Goal: Transaction & Acquisition: Subscribe to service/newsletter

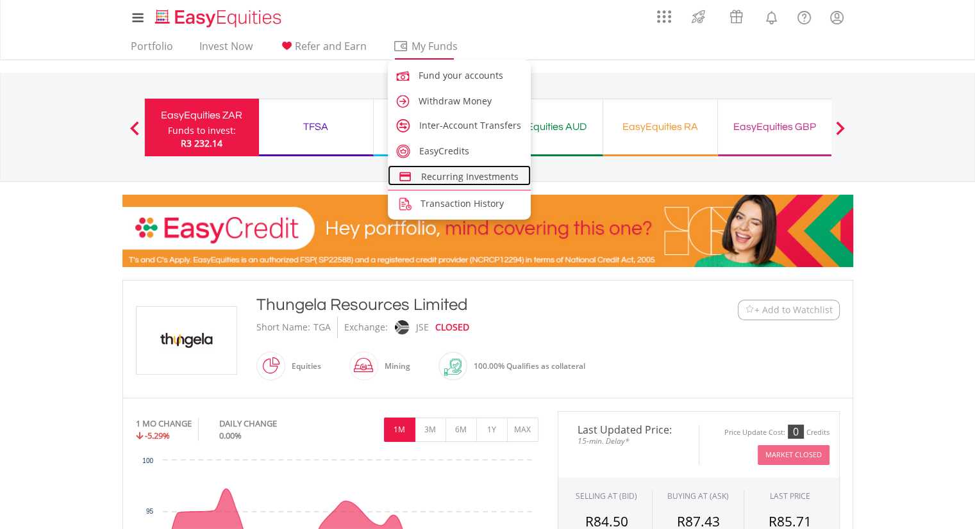
click at [462, 170] on span "Recurring Investments" at bounding box center [469, 176] width 97 height 12
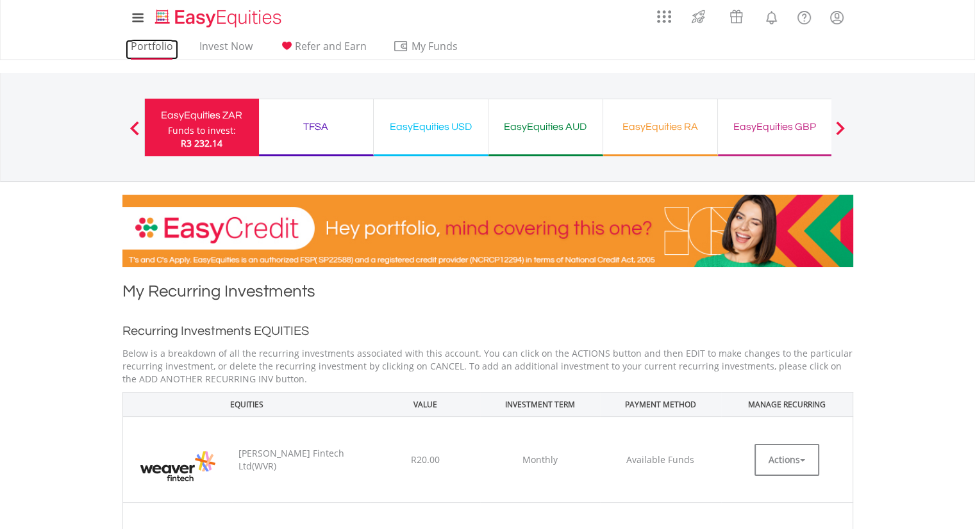
click at [149, 44] on link "Portfolio" at bounding box center [152, 50] width 53 height 20
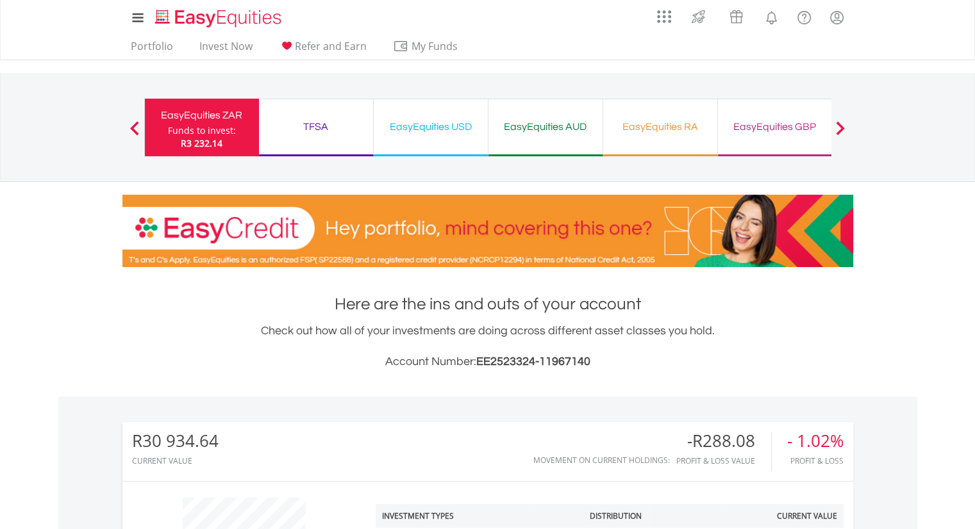
scroll to position [463, 0]
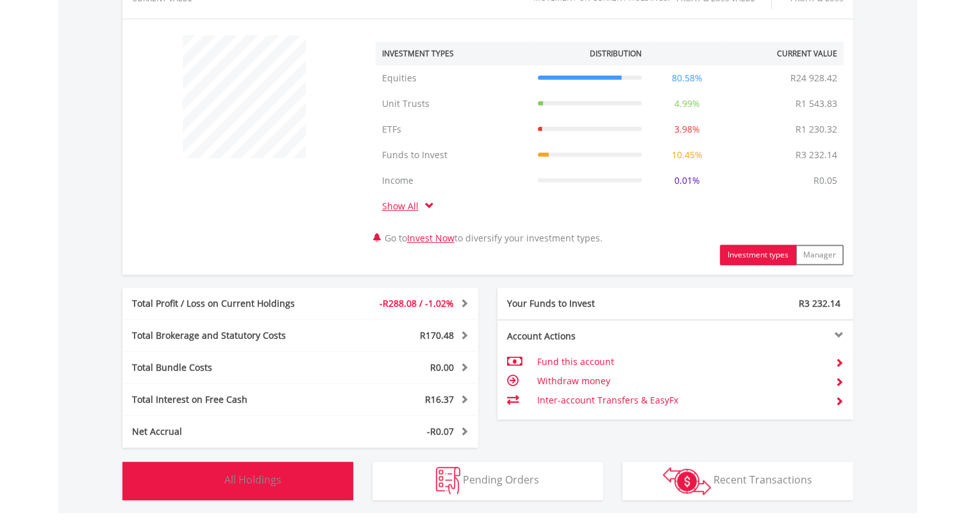
click at [290, 485] on button "Holdings All Holdings" at bounding box center [237, 481] width 231 height 38
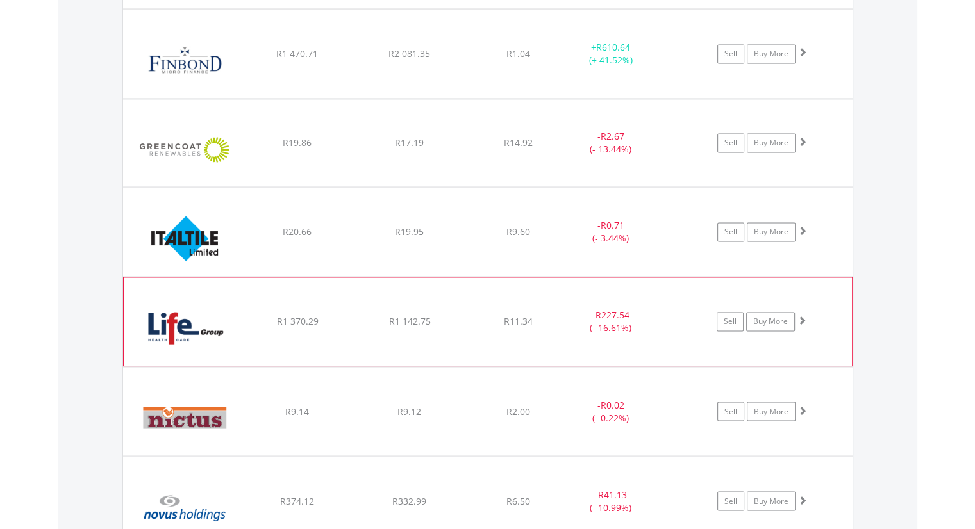
scroll to position [2069, 0]
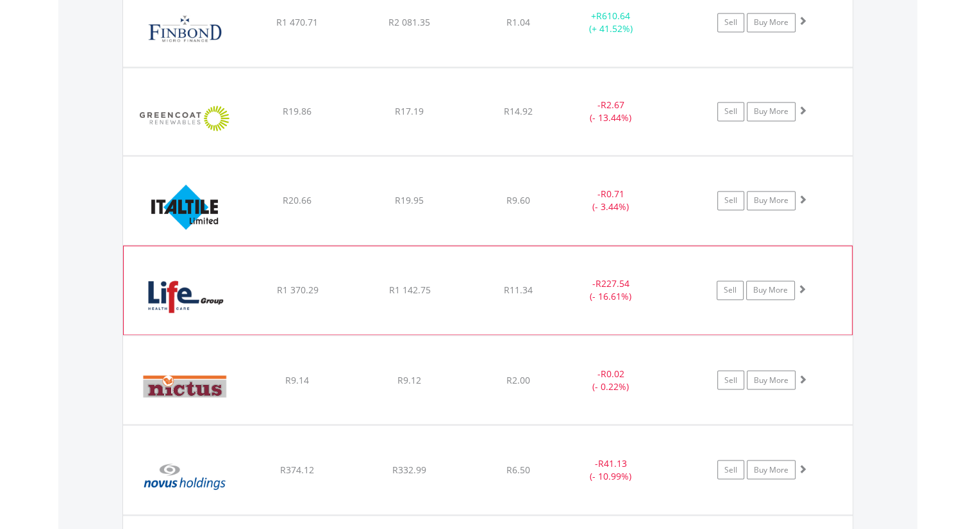
click at [355, 284] on div "R1 142.75" at bounding box center [409, 290] width 109 height 13
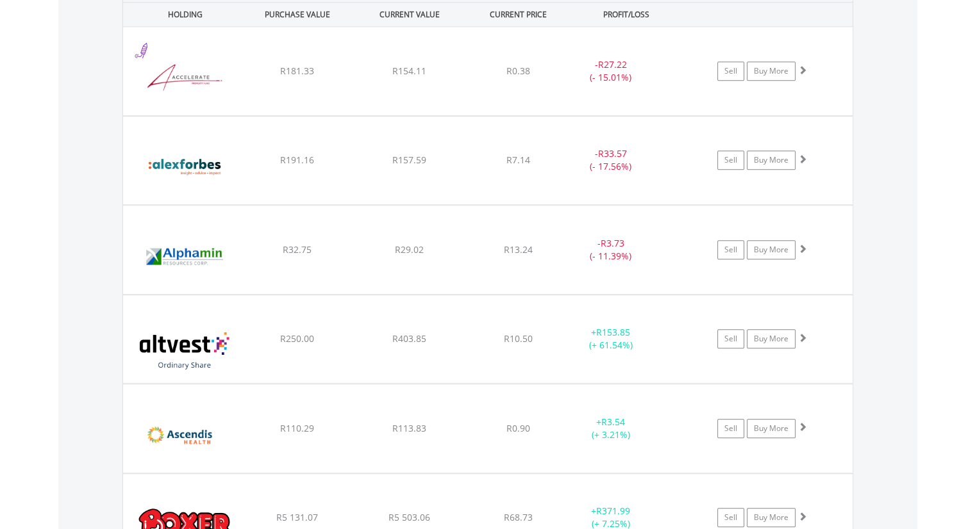
scroll to position [0, 0]
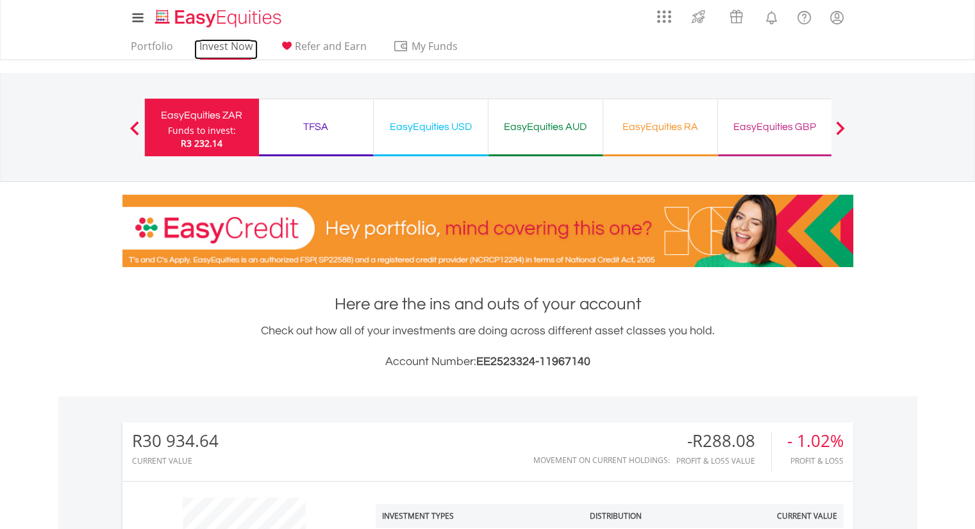
click at [231, 44] on link "Invest Now" at bounding box center [225, 50] width 63 height 20
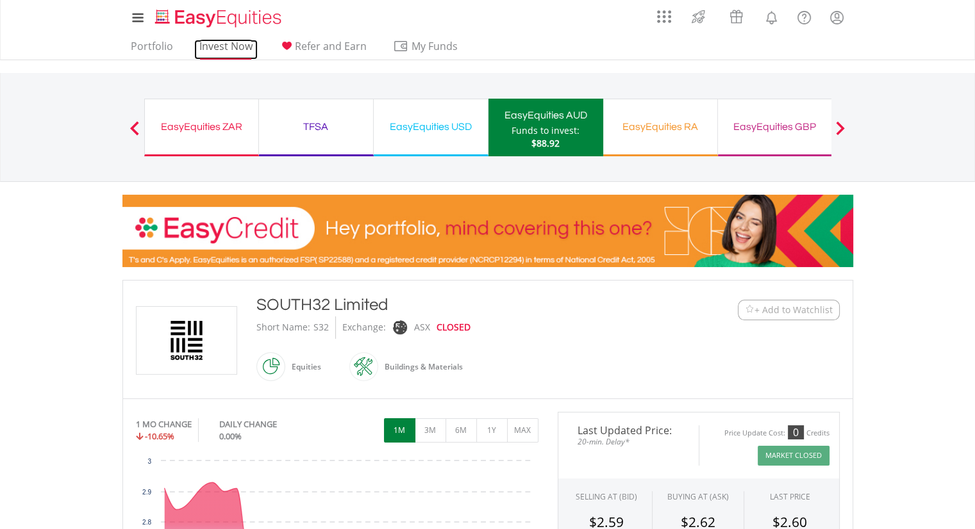
click at [224, 51] on link "Invest Now" at bounding box center [225, 50] width 63 height 20
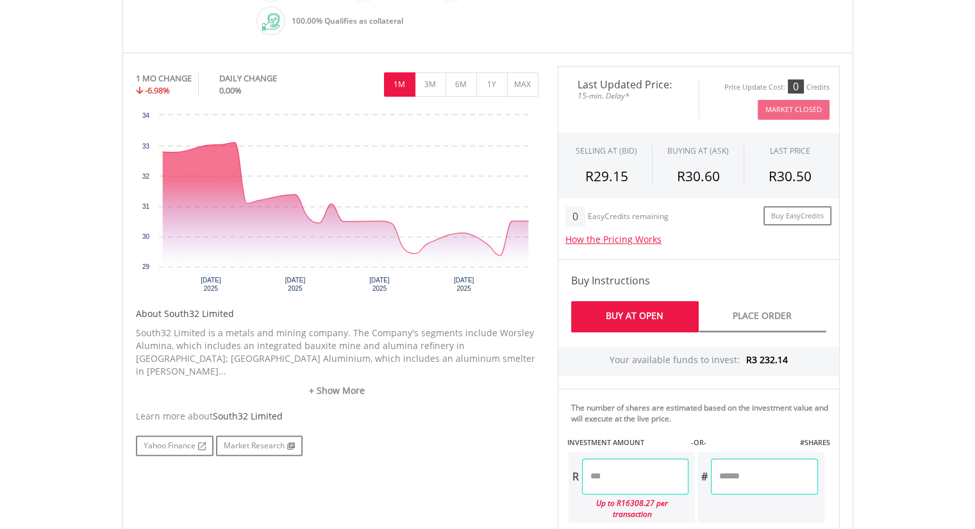
scroll to position [449, 0]
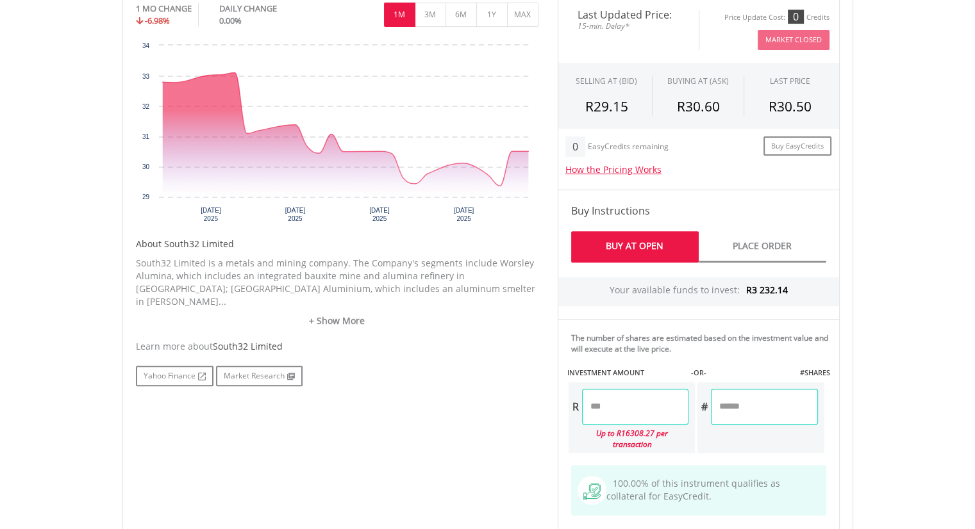
click at [633, 404] on input "number" at bounding box center [635, 407] width 106 height 36
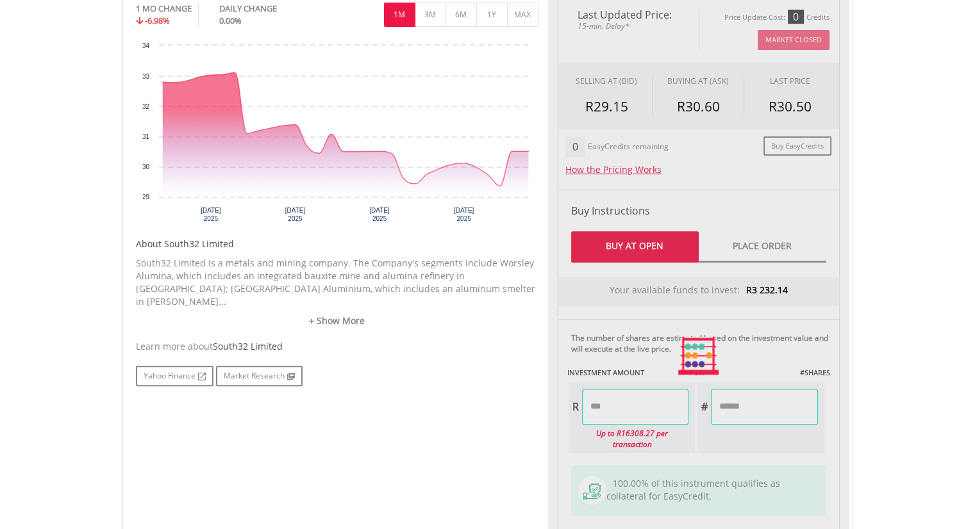
type input "*****"
type input "******"
click at [763, 406] on div "Last Updated Price: 15-min. Delay* Price Update Cost: 0 Credits Market Closed S…" at bounding box center [698, 355] width 301 height 719
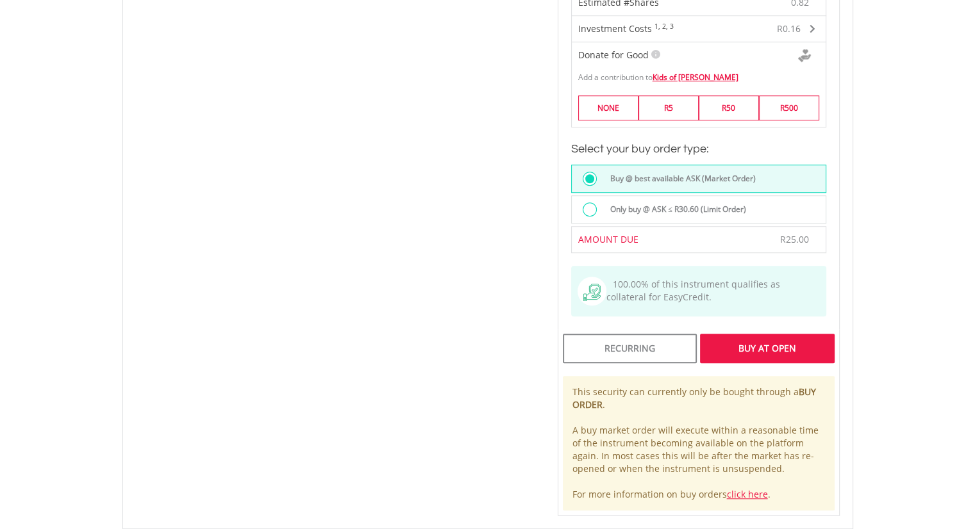
scroll to position [973, 0]
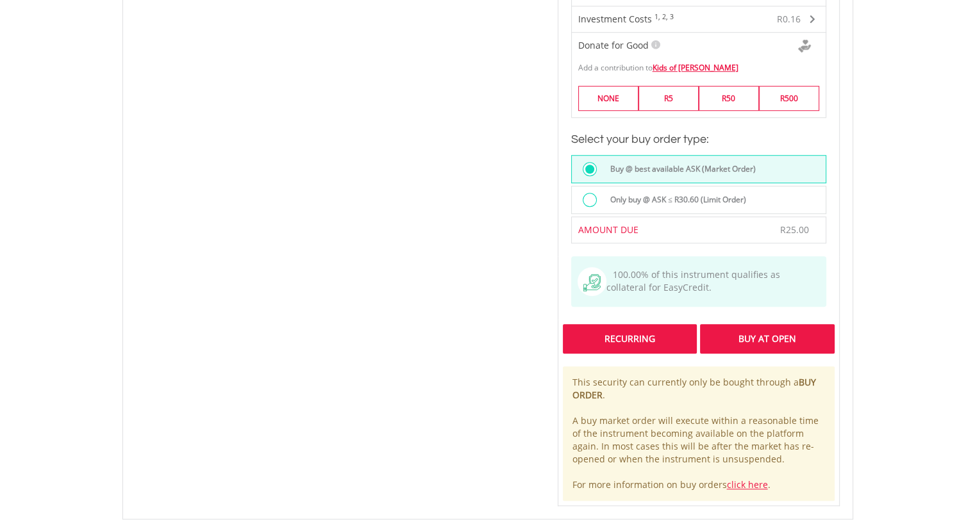
click at [625, 324] on div "Recurring" at bounding box center [630, 338] width 134 height 29
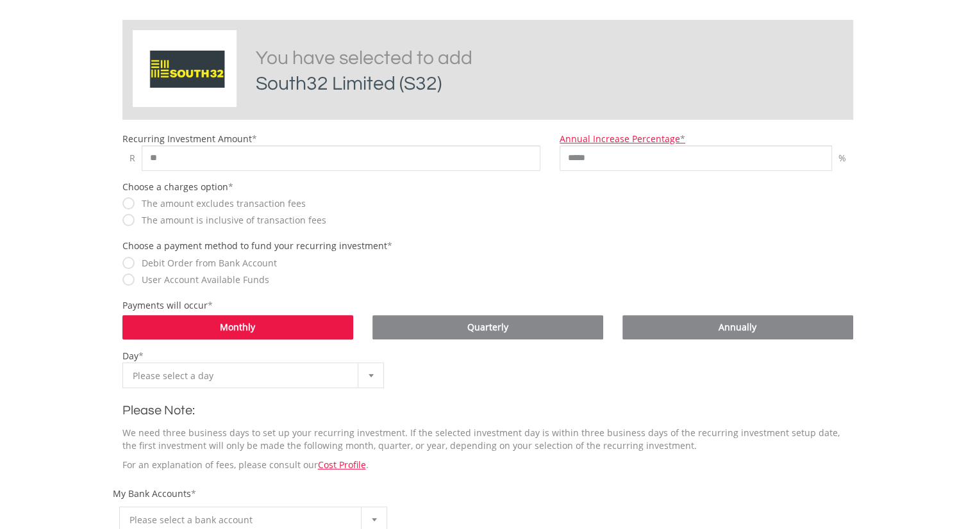
scroll to position [310, 0]
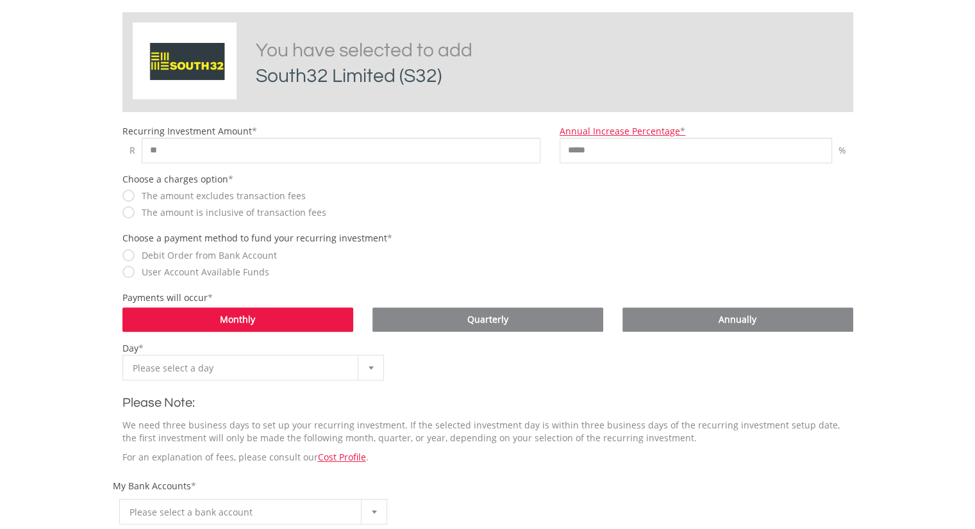
click at [135, 272] on label "User Account Available Funds" at bounding box center [202, 272] width 134 height 13
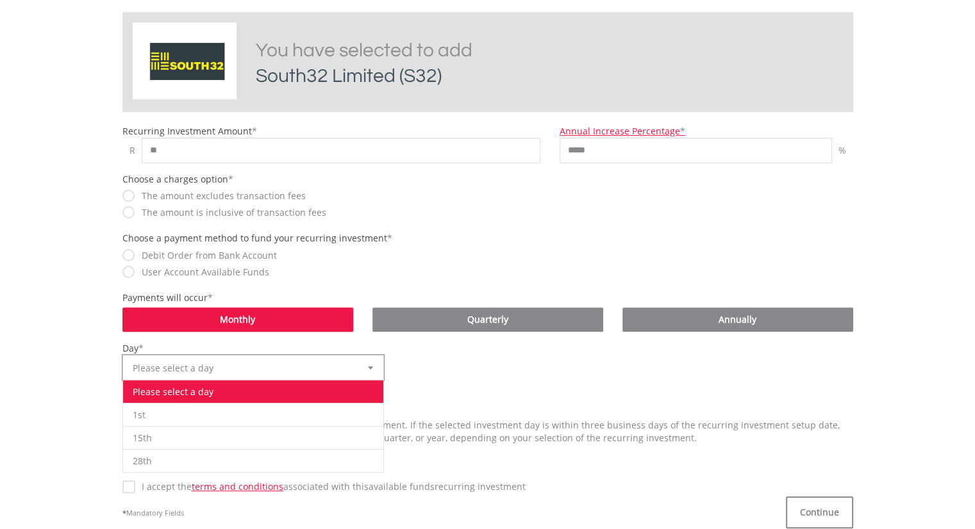
click at [374, 365] on div at bounding box center [371, 368] width 26 height 24
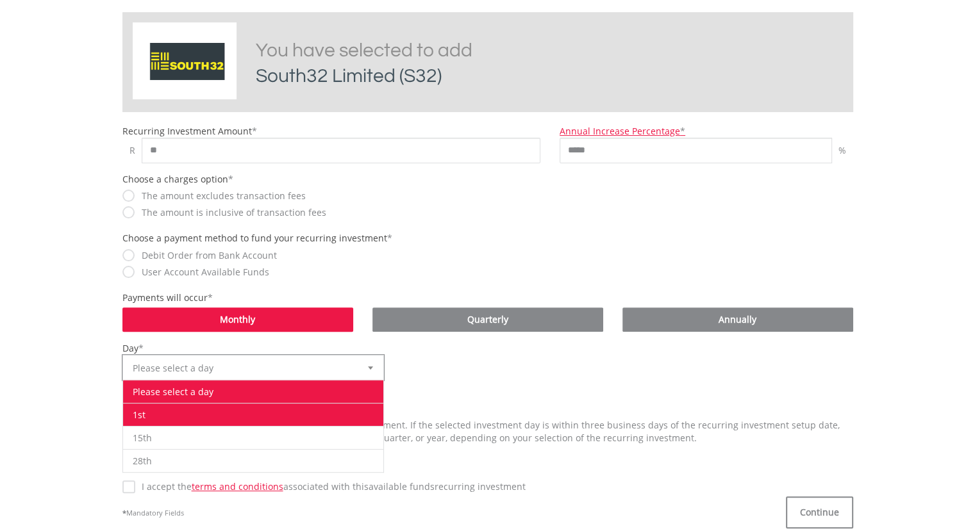
click at [283, 417] on li "1st" at bounding box center [253, 414] width 261 height 23
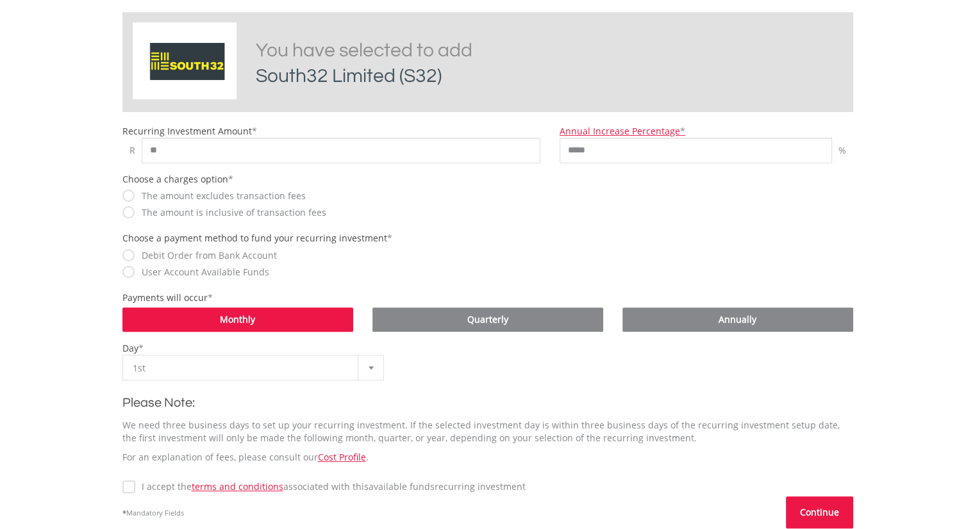
click at [804, 506] on button "Continue" at bounding box center [819, 513] width 67 height 32
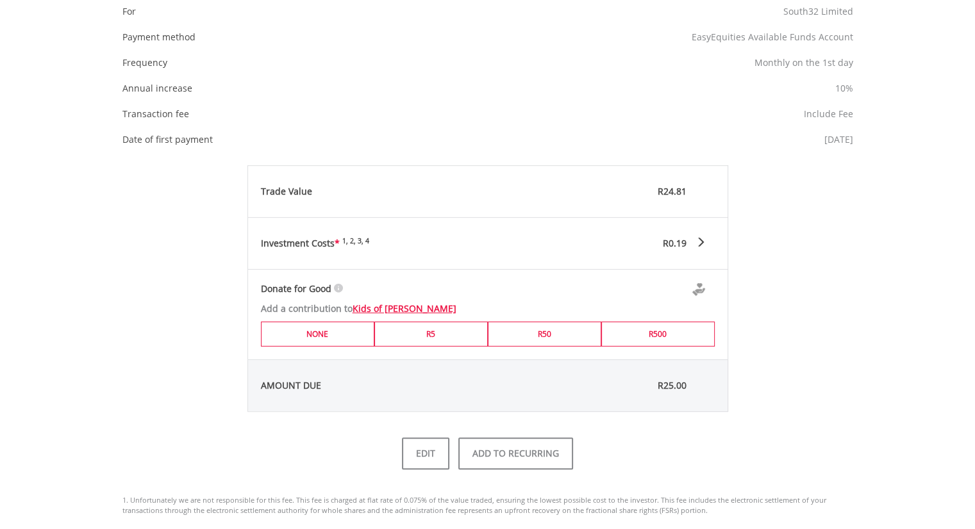
scroll to position [595, 0]
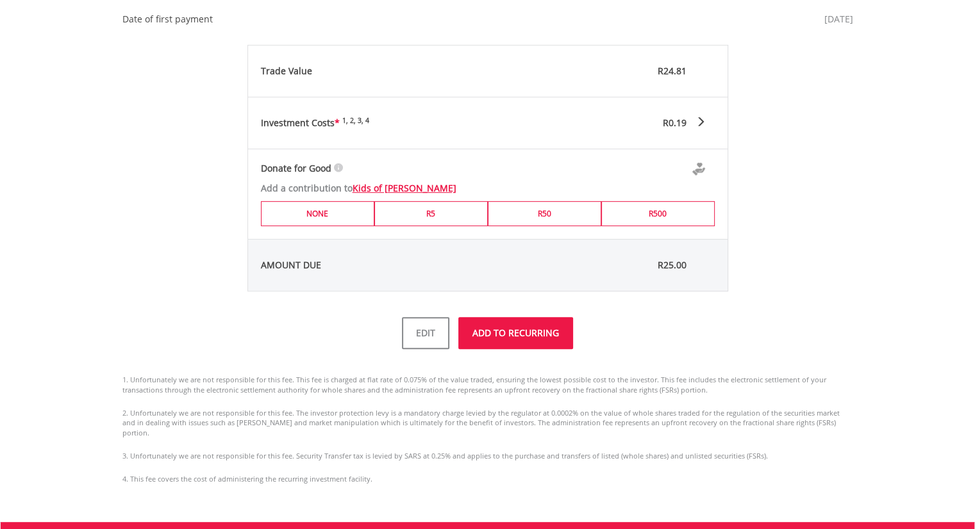
click at [490, 347] on button "ADD TO RECURRING" at bounding box center [515, 333] width 115 height 32
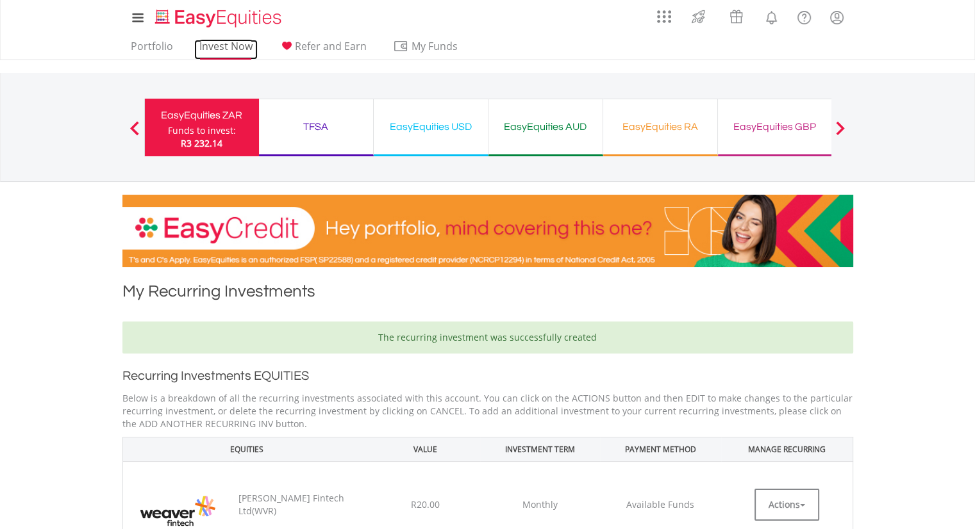
click at [229, 52] on link "Invest Now" at bounding box center [225, 50] width 63 height 20
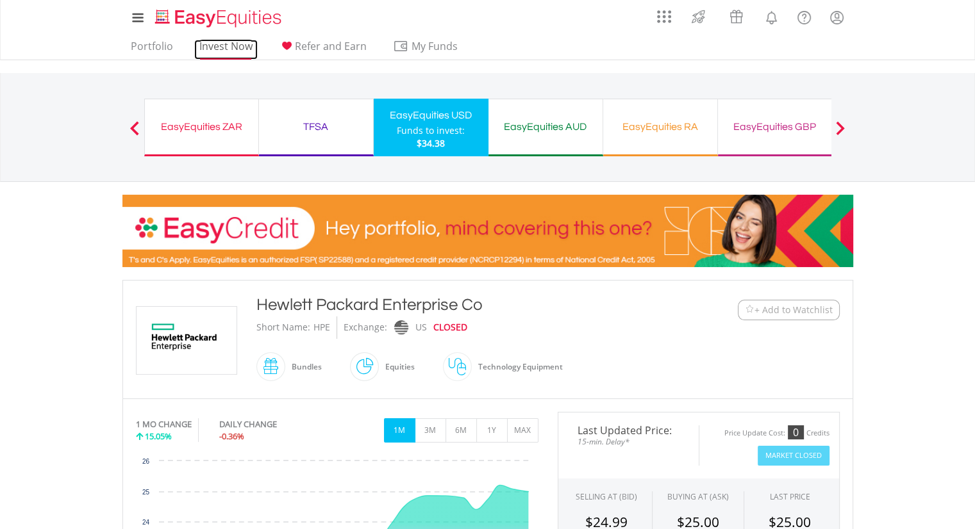
click at [211, 45] on link "Invest Now" at bounding box center [225, 50] width 63 height 20
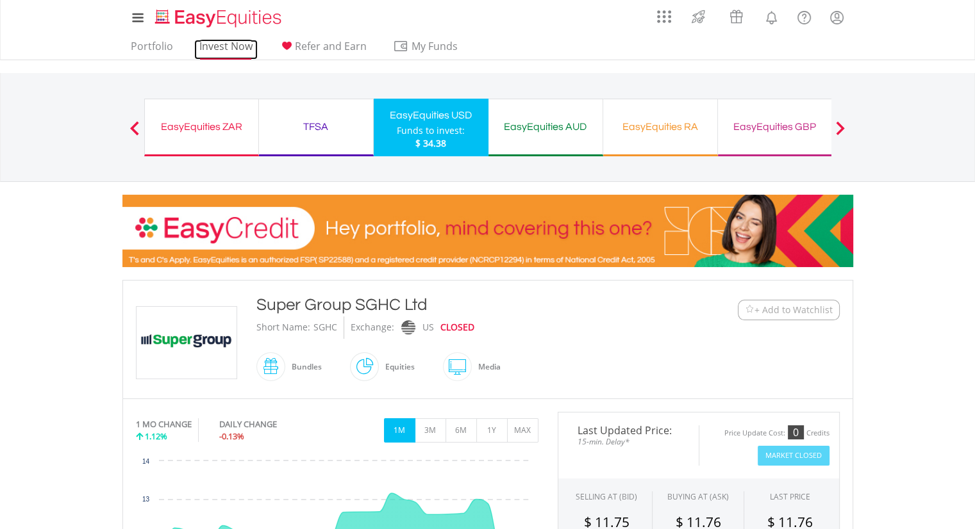
click at [228, 47] on link "Invest Now" at bounding box center [225, 50] width 63 height 20
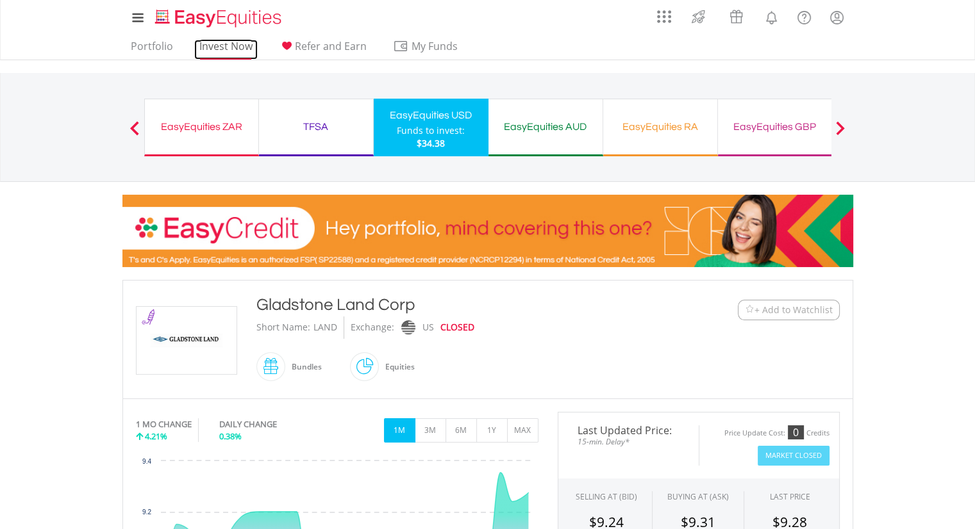
click at [220, 46] on link "Invest Now" at bounding box center [225, 50] width 63 height 20
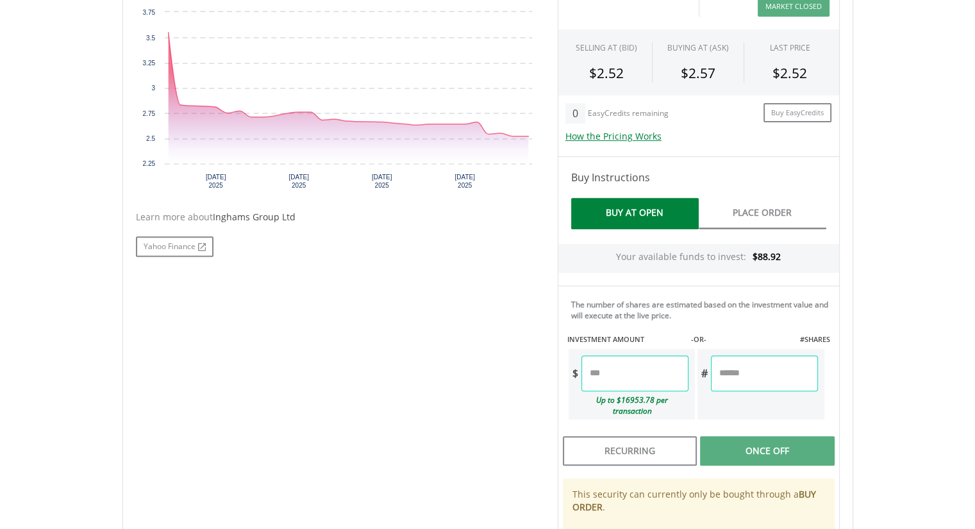
scroll to position [467, 0]
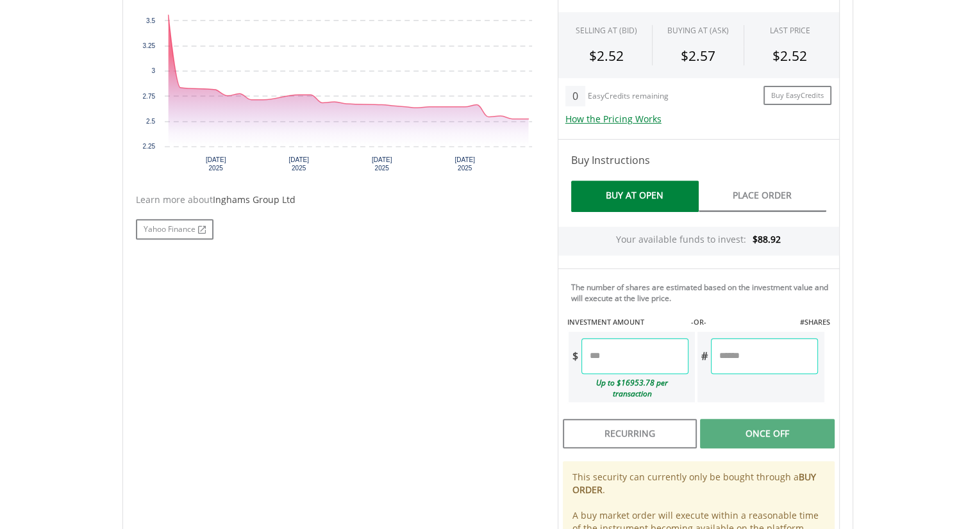
click at [623, 355] on input "number" at bounding box center [634, 356] width 107 height 36
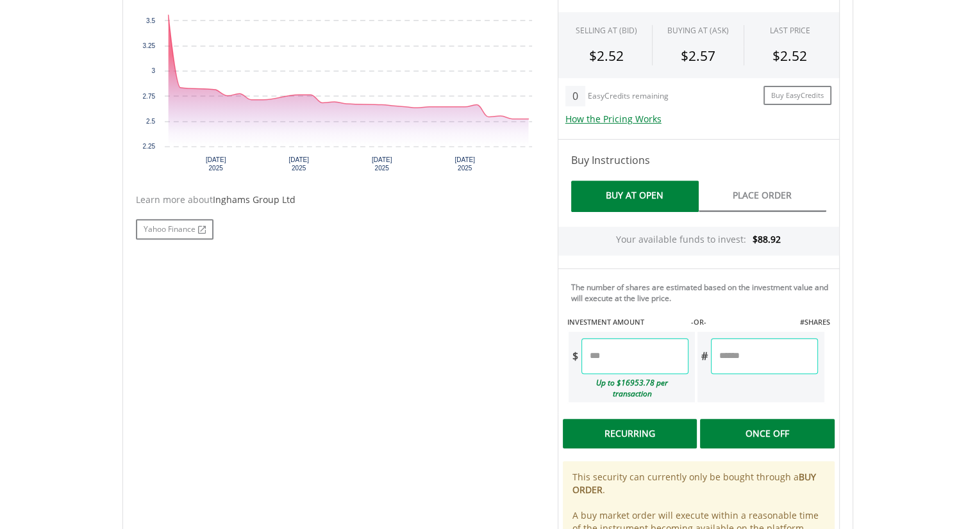
type input "****"
type input "******"
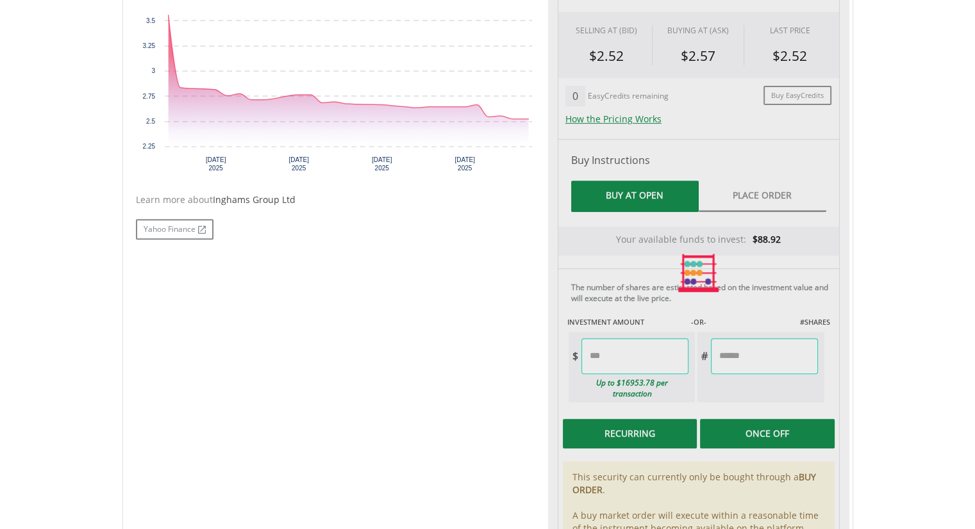
click at [623, 423] on div "Last Updated Price: 20-min. Delay* Price Update Cost: 0 Credits Market Closed S…" at bounding box center [698, 274] width 301 height 656
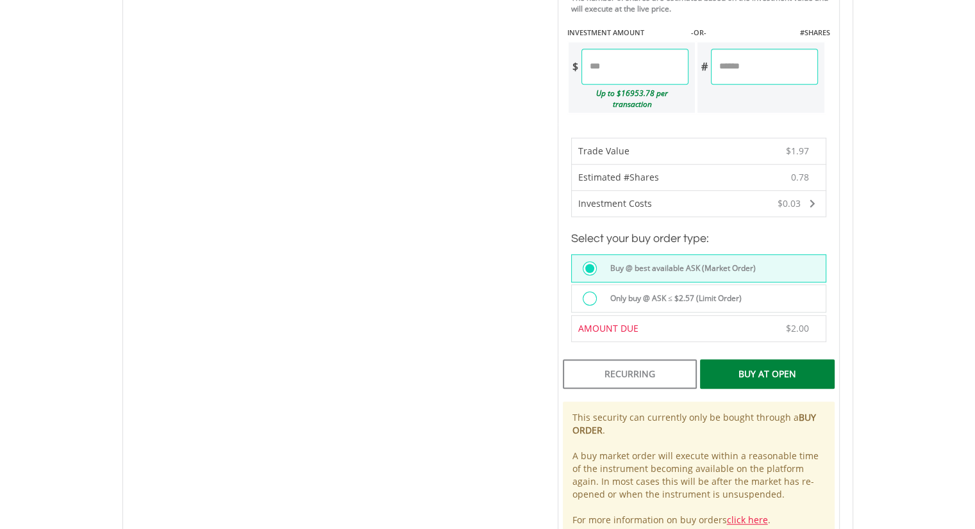
scroll to position [795, 0]
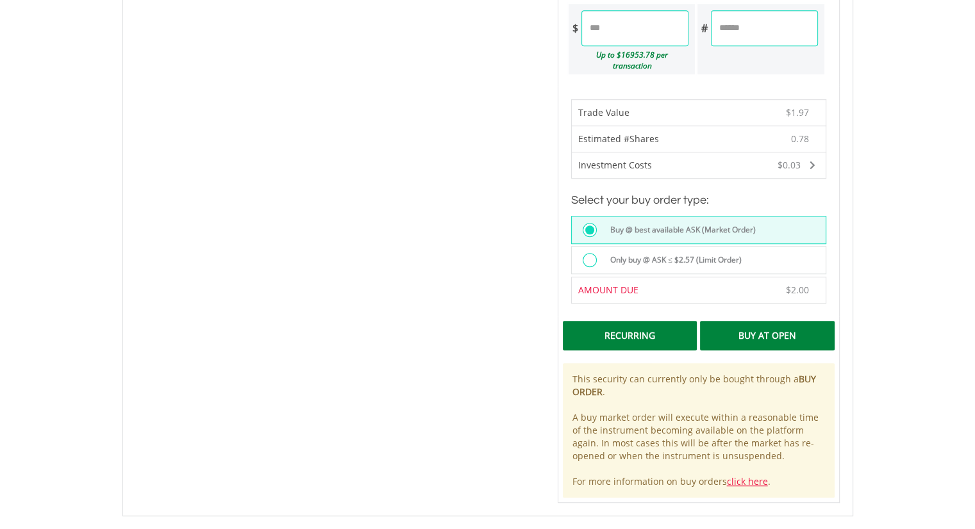
click at [610, 324] on div "Recurring" at bounding box center [630, 335] width 134 height 29
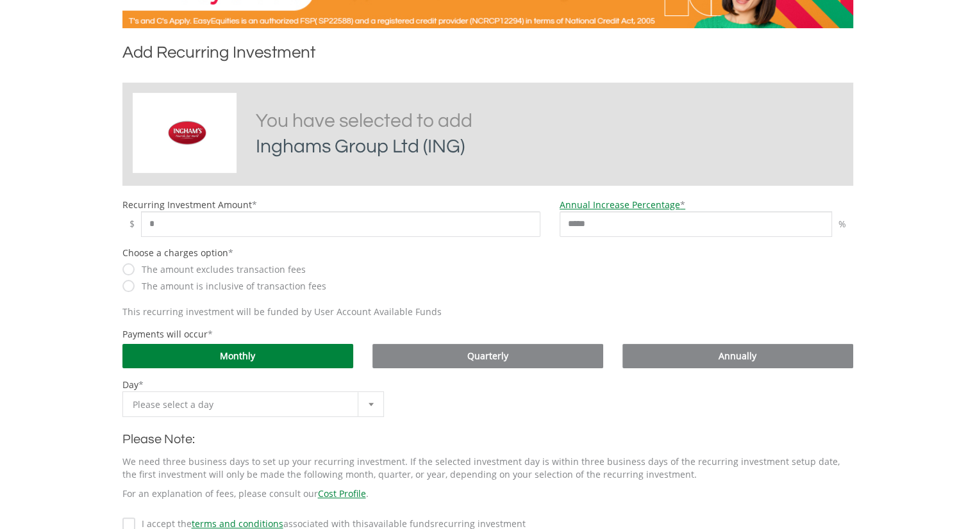
scroll to position [324, 0]
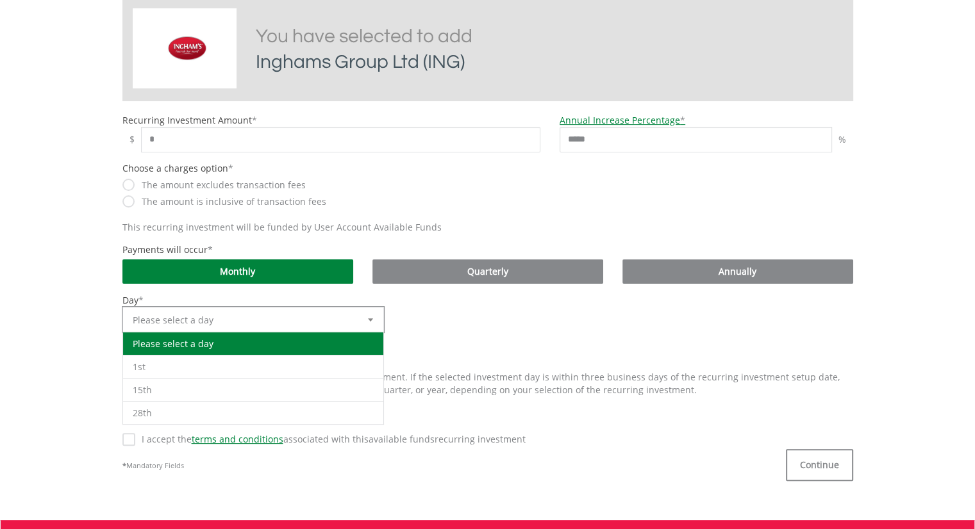
click at [373, 317] on div at bounding box center [371, 320] width 26 height 24
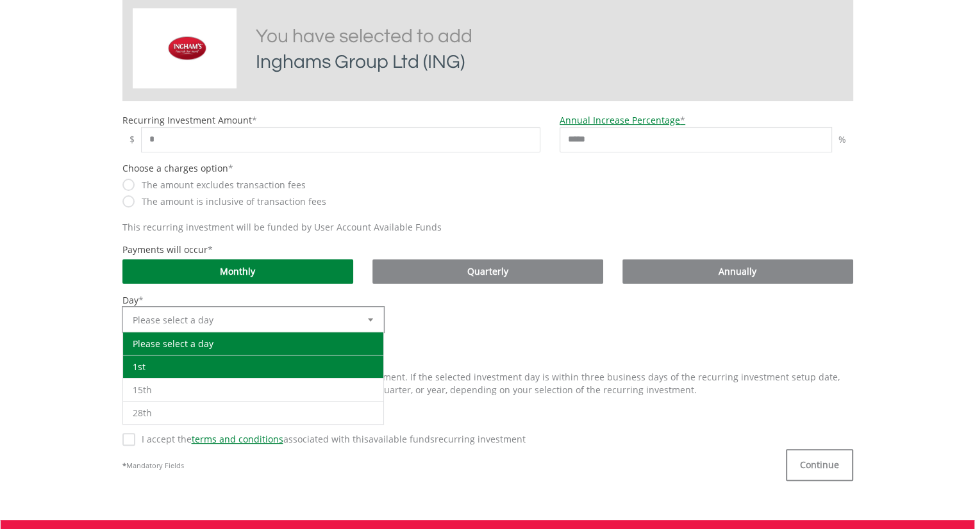
click at [292, 365] on li "1st" at bounding box center [253, 366] width 261 height 23
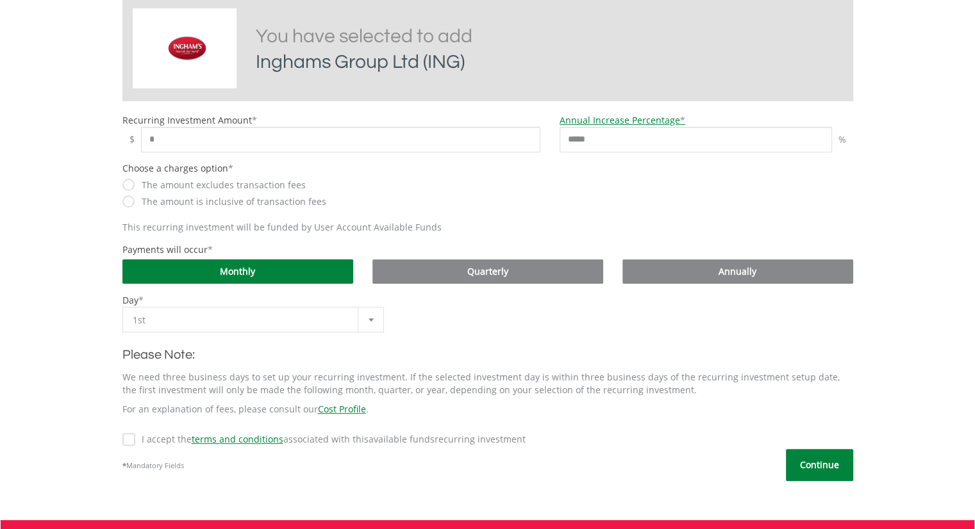
click at [827, 459] on button "Continue" at bounding box center [819, 465] width 67 height 32
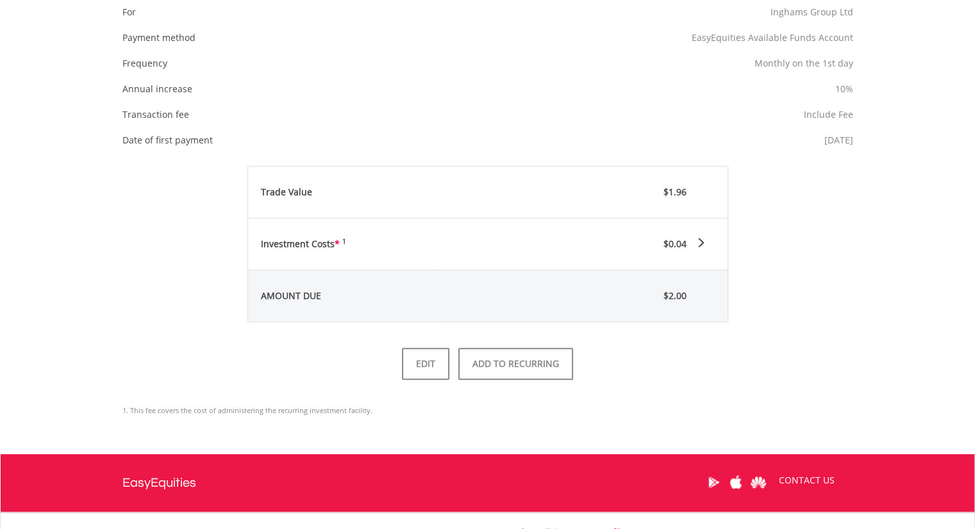
scroll to position [481, 0]
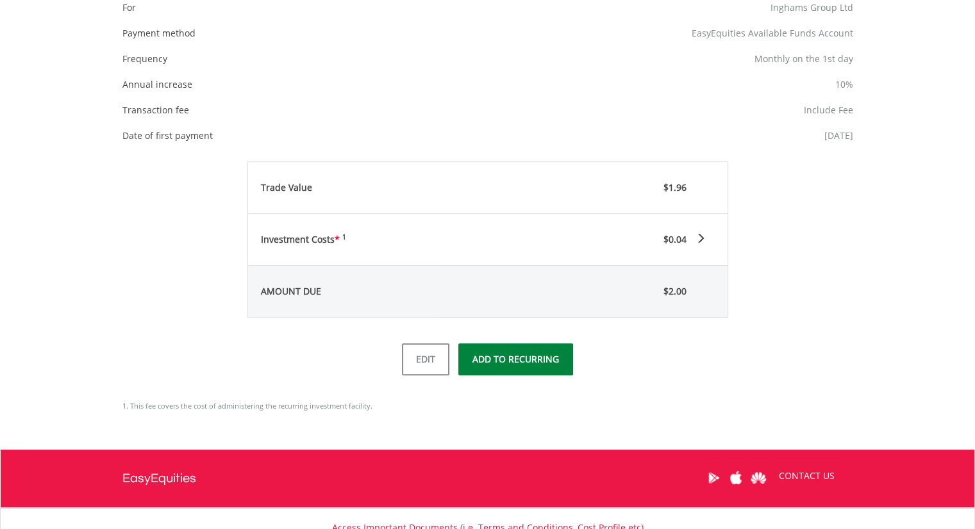
click at [511, 367] on button "ADD TO RECURRING" at bounding box center [515, 360] width 115 height 32
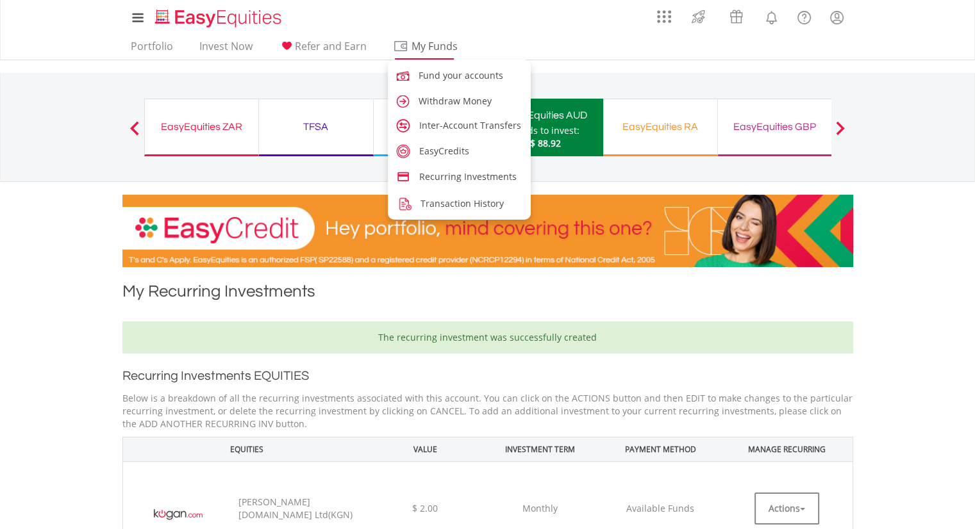
click at [431, 47] on span "My Funds" at bounding box center [435, 46] width 84 height 17
click at [451, 169] on link "Recurring Investments" at bounding box center [460, 175] width 144 height 21
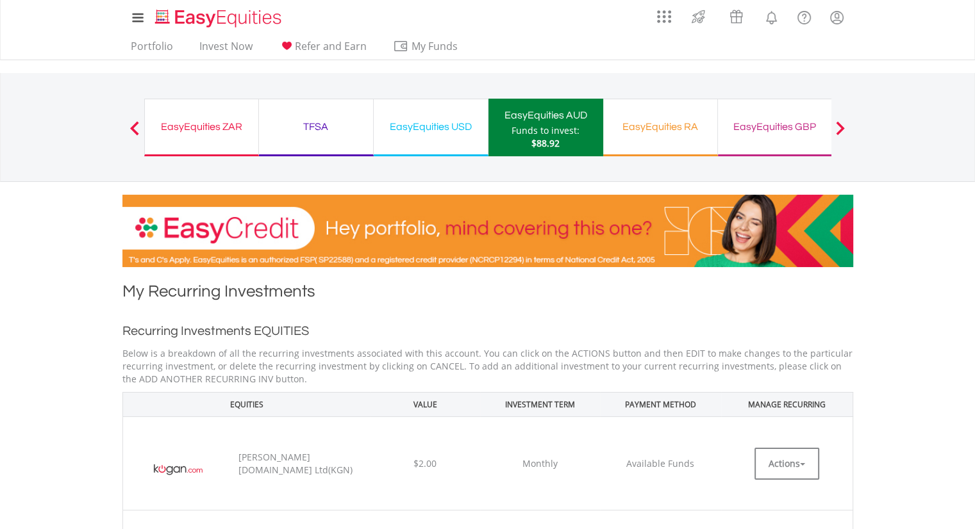
click at [763, 133] on div "EasyEquities GBP" at bounding box center [774, 127] width 99 height 18
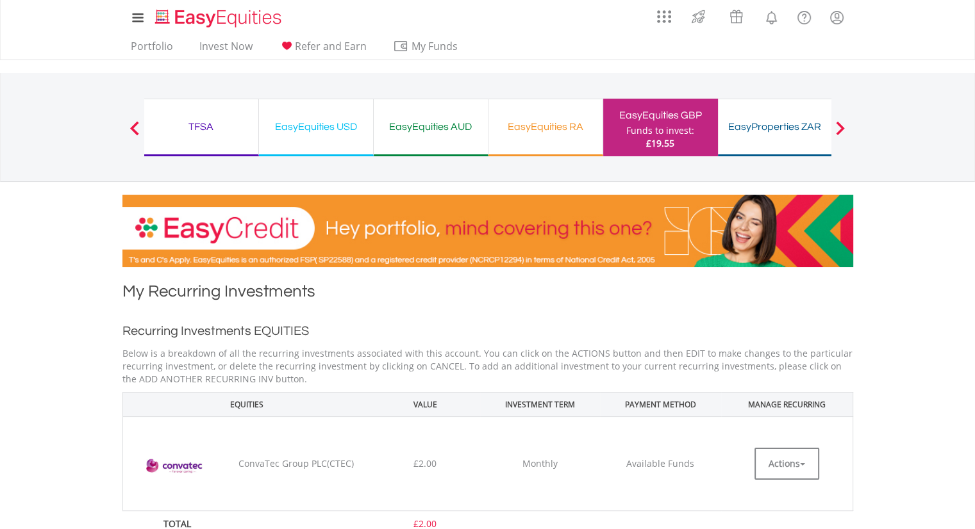
click at [320, 128] on div "EasyEquities USD" at bounding box center [316, 127] width 99 height 18
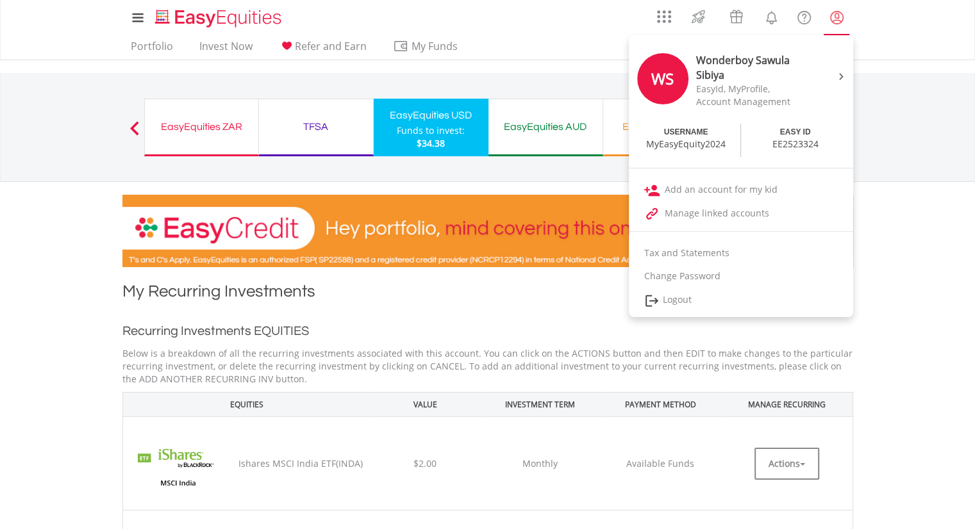
click at [834, 16] on lord-icon "My Profile" at bounding box center [837, 18] width 16 height 16
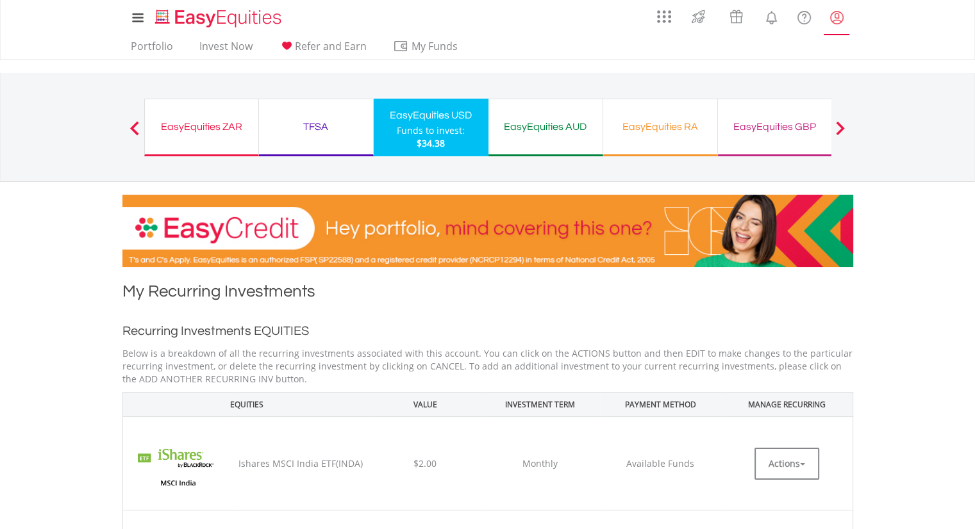
click at [834, 16] on lord-icon "My Profile" at bounding box center [837, 18] width 16 height 16
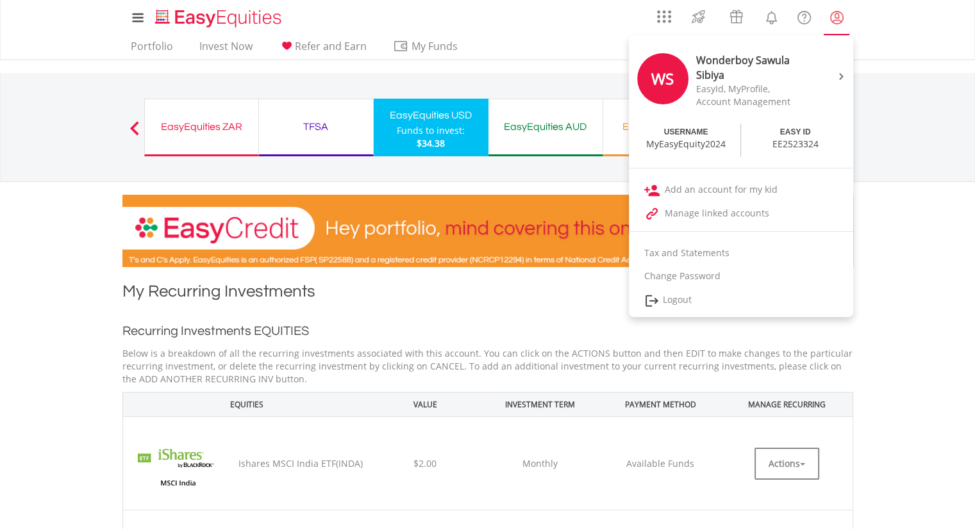
click at [834, 16] on lord-icon "My Profile" at bounding box center [837, 18] width 16 height 16
click at [687, 300] on link "Logout" at bounding box center [741, 301] width 224 height 26
